Goal: Check status: Check status

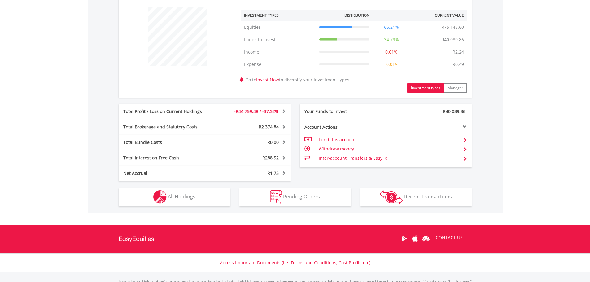
scroll to position [267, 0]
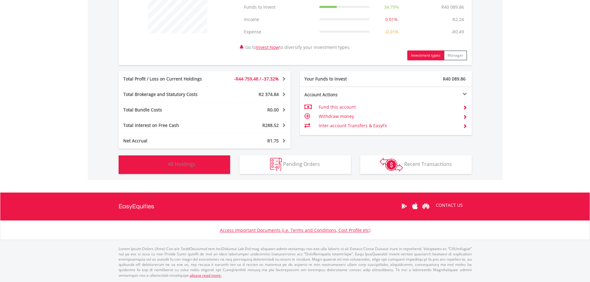
click at [178, 164] on span "All Holdings" at bounding box center [182, 164] width 28 height 7
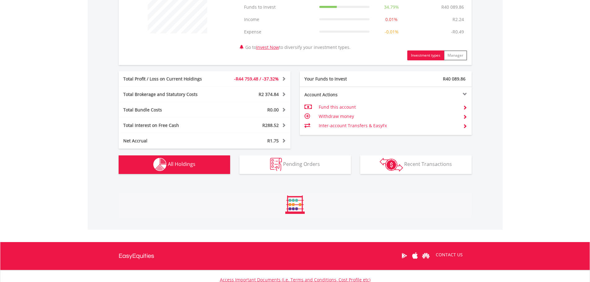
scroll to position [459, 0]
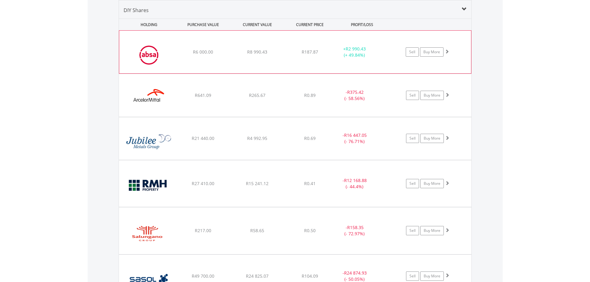
click at [446, 50] on span at bounding box center [447, 51] width 4 height 4
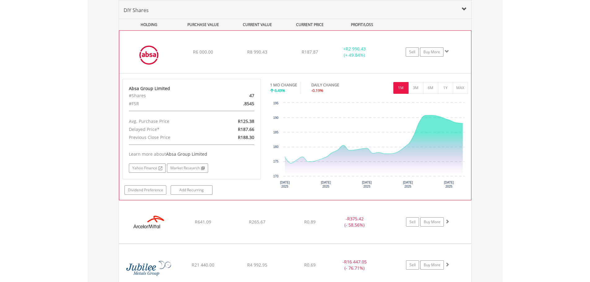
click at [446, 50] on span at bounding box center [447, 51] width 4 height 4
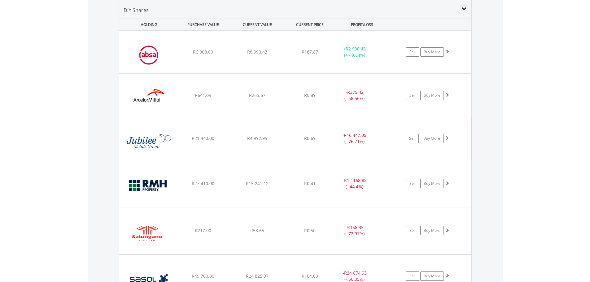
click at [446, 138] on span at bounding box center [447, 138] width 4 height 4
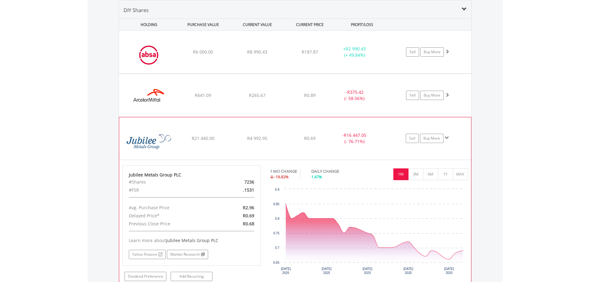
click at [446, 138] on span at bounding box center [447, 138] width 4 height 4
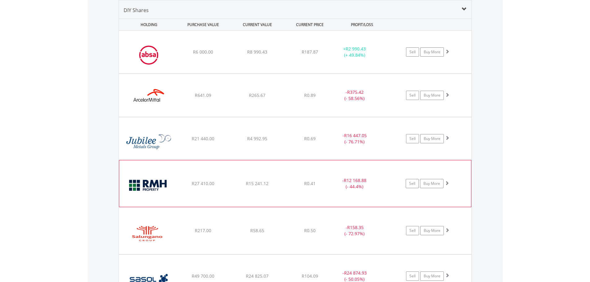
click at [446, 185] on span at bounding box center [447, 183] width 4 height 4
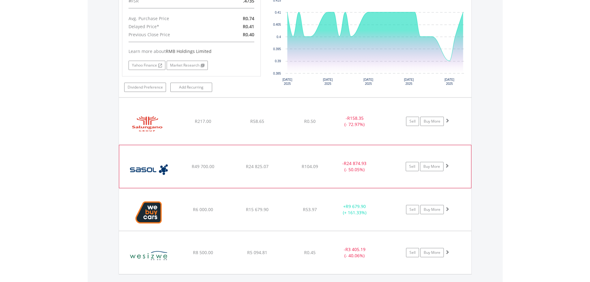
scroll to position [707, 0]
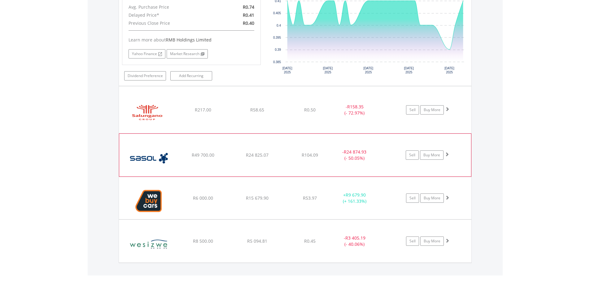
click at [445, 155] on span at bounding box center [447, 154] width 4 height 4
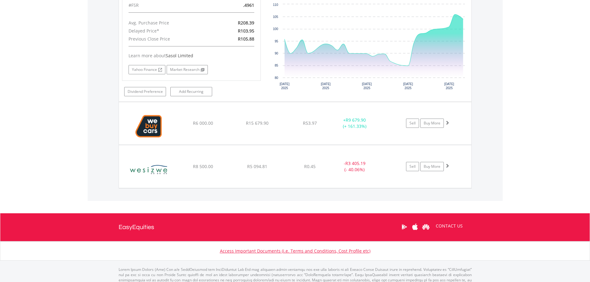
scroll to position [923, 0]
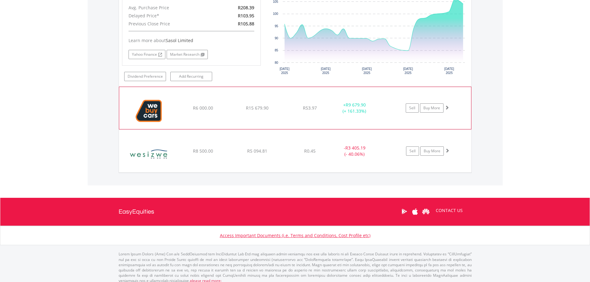
click at [446, 109] on span at bounding box center [447, 107] width 4 height 4
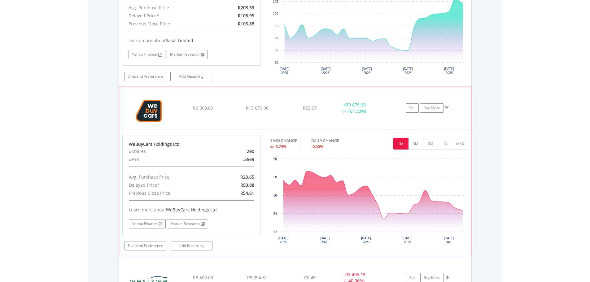
click at [446, 109] on span at bounding box center [447, 107] width 4 height 4
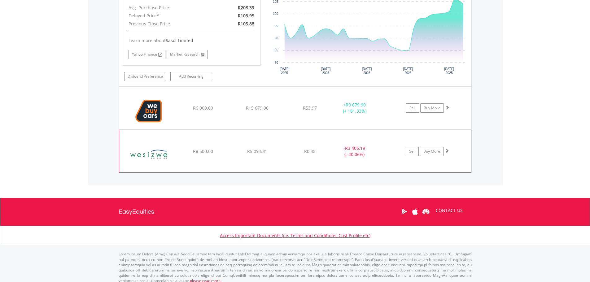
click at [446, 151] on span at bounding box center [447, 150] width 4 height 4
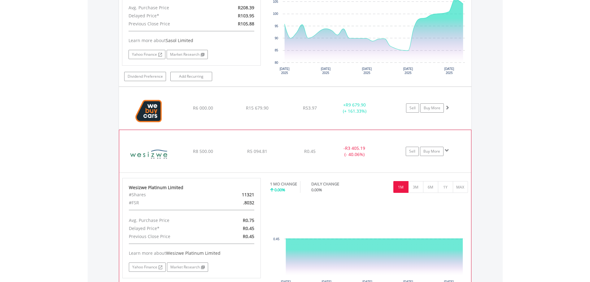
click at [446, 151] on span at bounding box center [447, 150] width 4 height 4
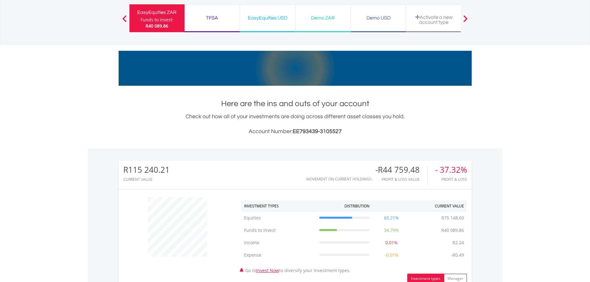
scroll to position [0, 0]
